Goal: Find specific page/section: Find specific page/section

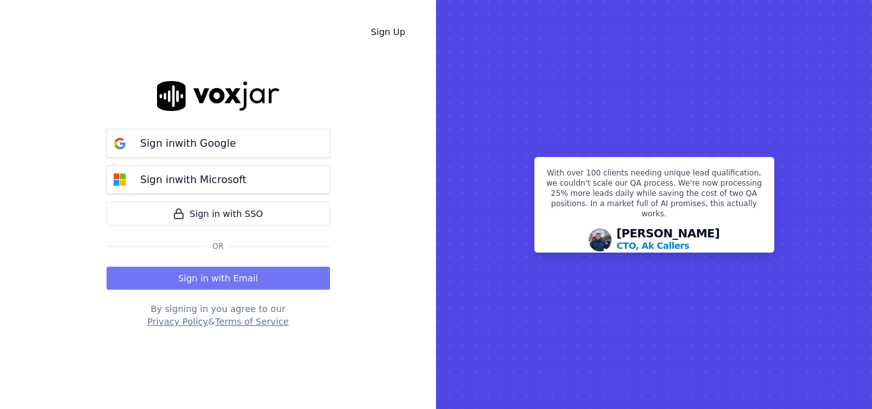
drag, startPoint x: 0, startPoint y: 0, endPoint x: 247, endPoint y: 280, distance: 373.0
click at [247, 280] on button "Sign in with Email" at bounding box center [218, 278] width 223 height 23
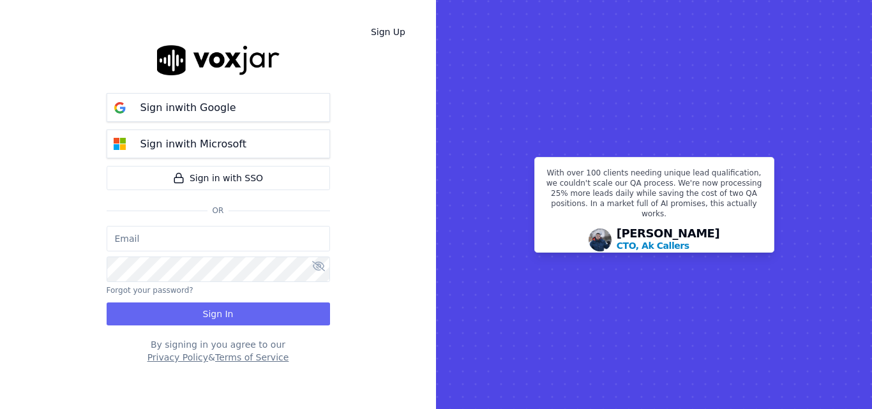
type input "sheila.decastro-new.baq@nwfg.net"
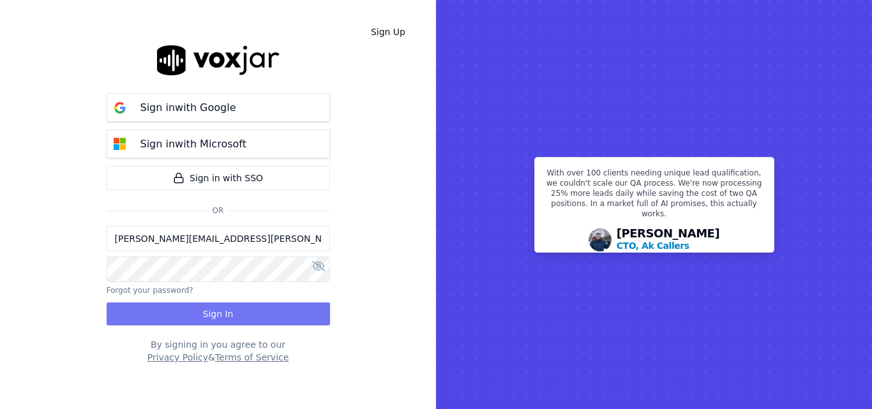
click at [250, 303] on button "Sign In" at bounding box center [218, 313] width 223 height 23
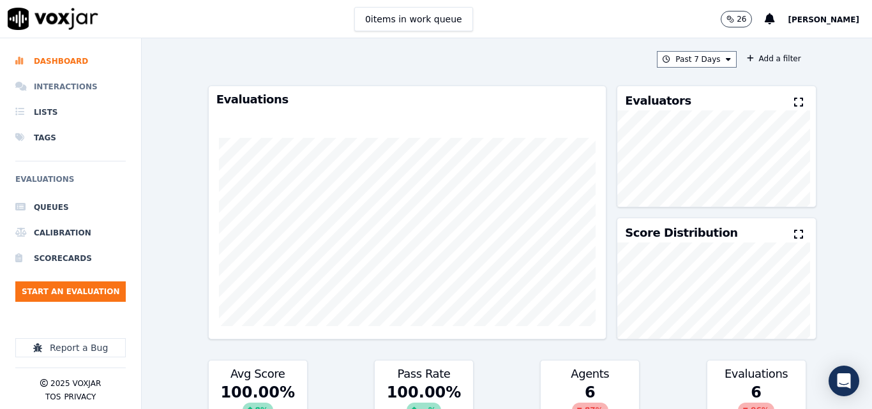
click at [53, 84] on li "Interactions" at bounding box center [70, 87] width 110 height 26
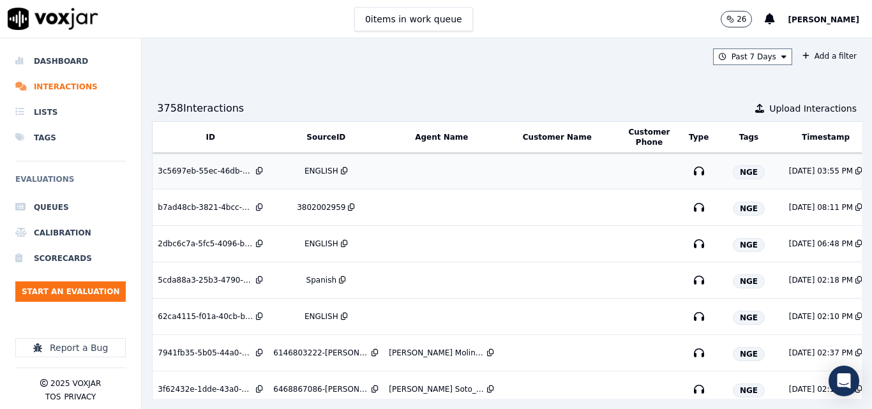
click at [324, 172] on div "ENGLISH" at bounding box center [321, 171] width 34 height 10
